Goal: Browse casually: Explore the website without a specific task or goal

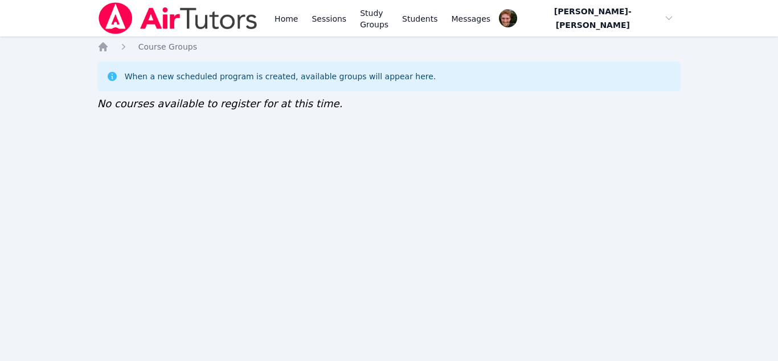
click at [194, 198] on div "Home Sessions Study Groups Students Messages Open user menu Vincent Astray-Cane…" at bounding box center [389, 180] width 778 height 361
